Goal: Task Accomplishment & Management: Use online tool/utility

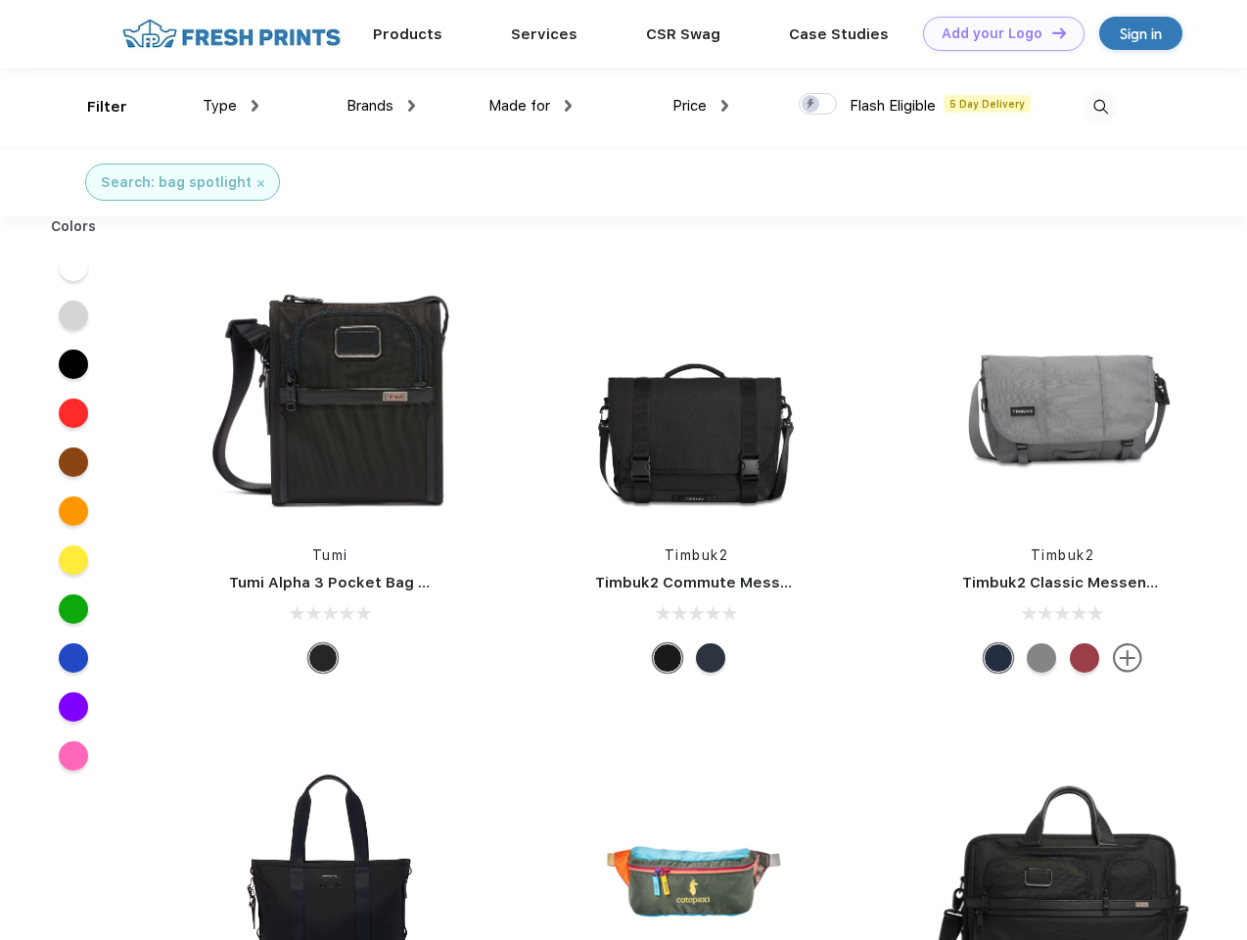
click at [997, 33] on link "Add your Logo Design Tool" at bounding box center [1004, 34] width 162 height 34
click at [0, 0] on div "Design Tool" at bounding box center [0, 0] width 0 height 0
click at [1050, 32] on link "Add your Logo Design Tool" at bounding box center [1004, 34] width 162 height 34
click at [94, 107] on div "Filter" at bounding box center [107, 107] width 40 height 23
click at [231, 106] on span "Type" at bounding box center [220, 106] width 34 height 18
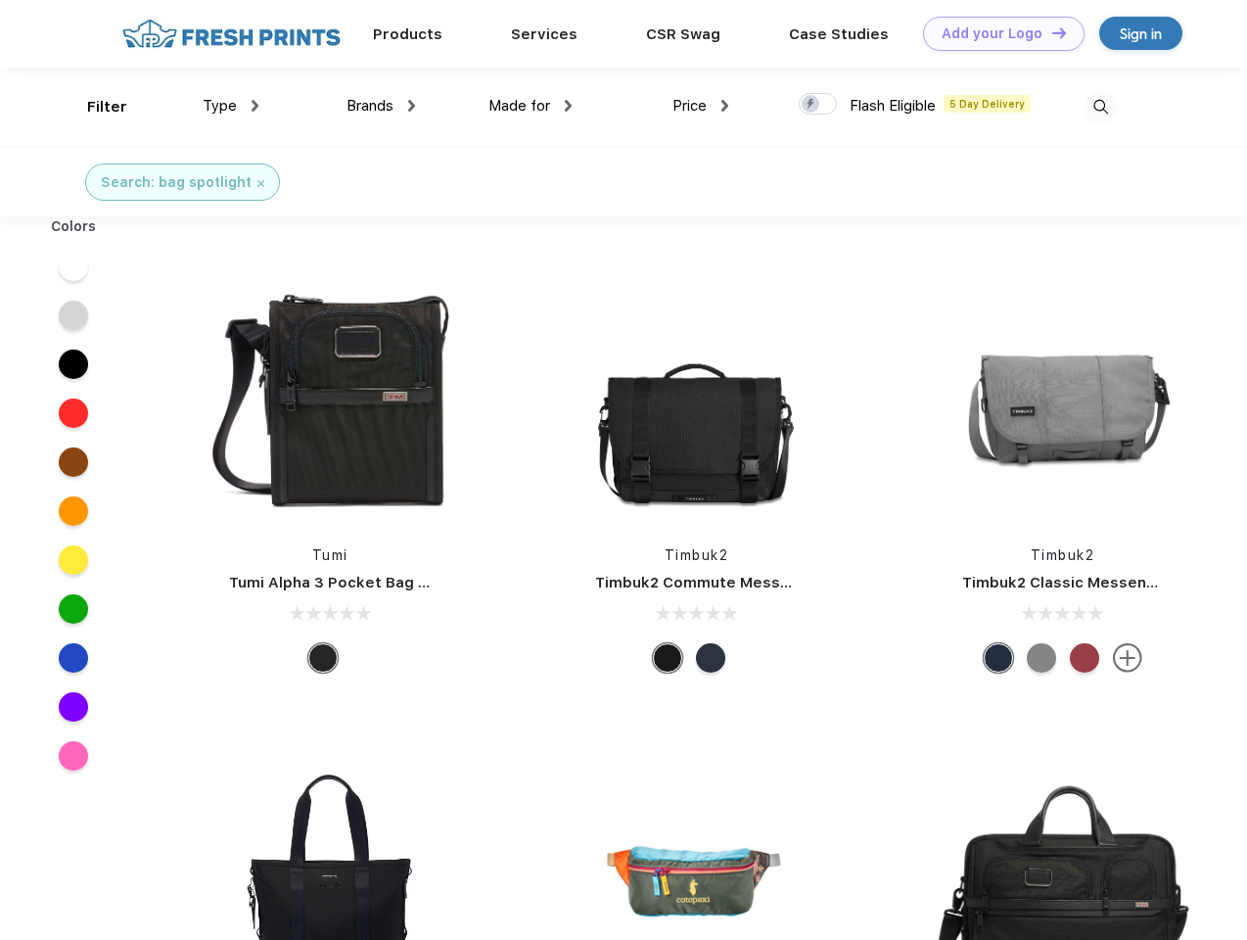
click at [381, 106] on span "Brands" at bounding box center [370, 106] width 47 height 18
click at [531, 106] on span "Made for" at bounding box center [520, 106] width 62 height 18
click at [701, 106] on span "Price" at bounding box center [690, 106] width 34 height 18
click at [818, 105] on div at bounding box center [818, 104] width 38 height 22
click at [812, 105] on input "checkbox" at bounding box center [805, 98] width 13 height 13
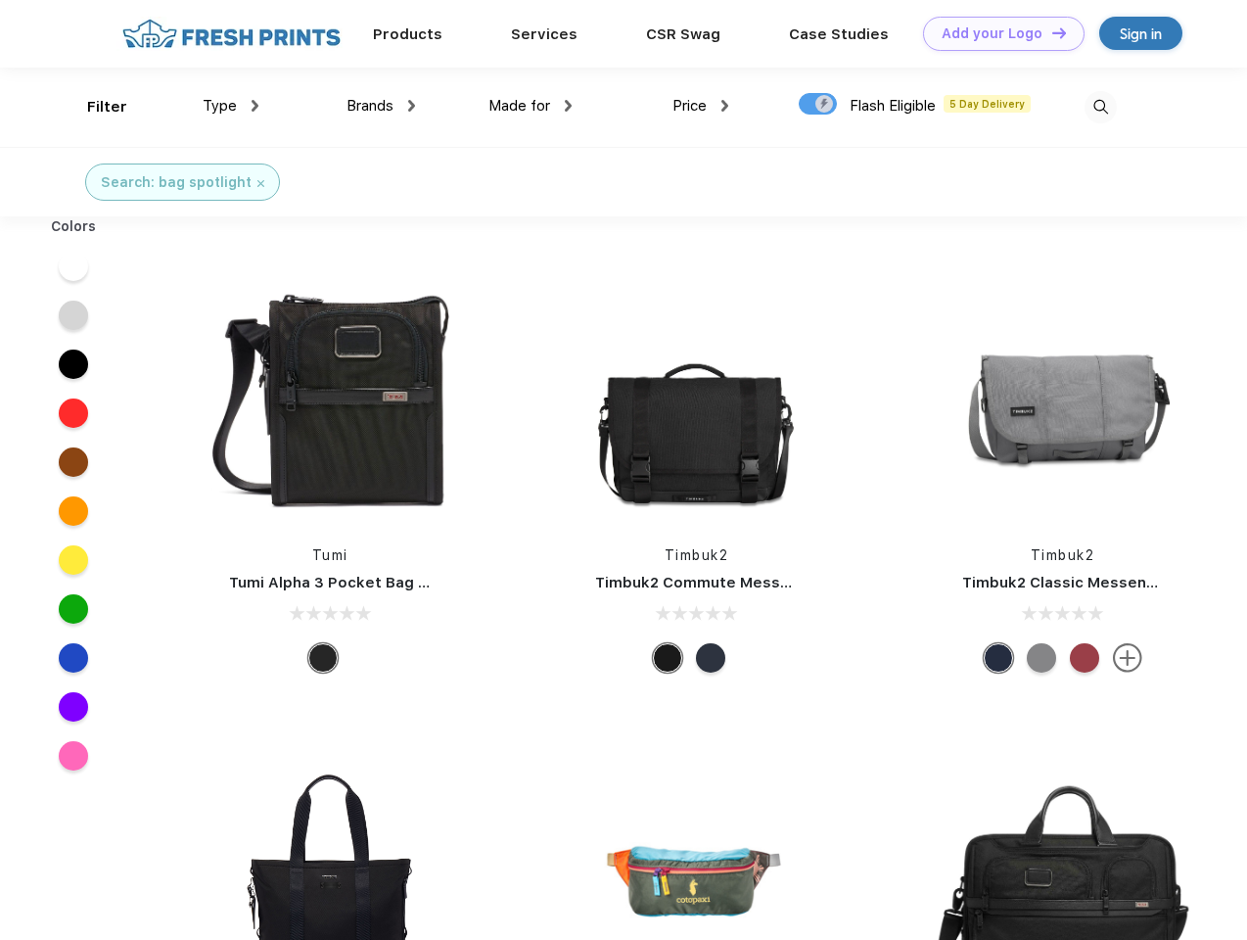
click at [1100, 107] on img at bounding box center [1101, 107] width 32 height 32
